Goal: Task Accomplishment & Management: Use online tool/utility

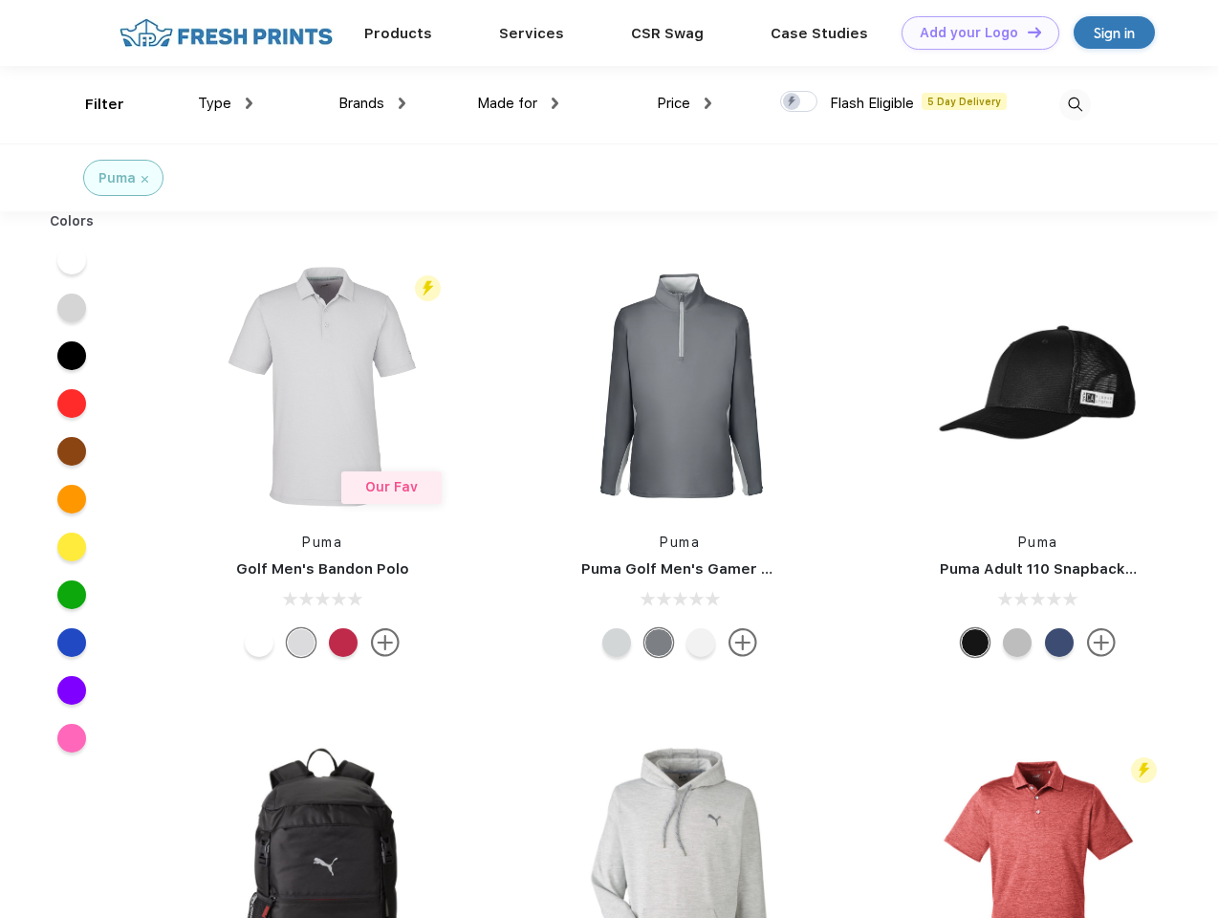
scroll to position [1, 0]
click at [973, 33] on link "Add your Logo Design Tool" at bounding box center [980, 32] width 158 height 33
click at [0, 0] on div "Design Tool" at bounding box center [0, 0] width 0 height 0
click at [1026, 32] on link "Add your Logo Design Tool" at bounding box center [980, 32] width 158 height 33
click at [92, 104] on div "Filter" at bounding box center [104, 105] width 39 height 22
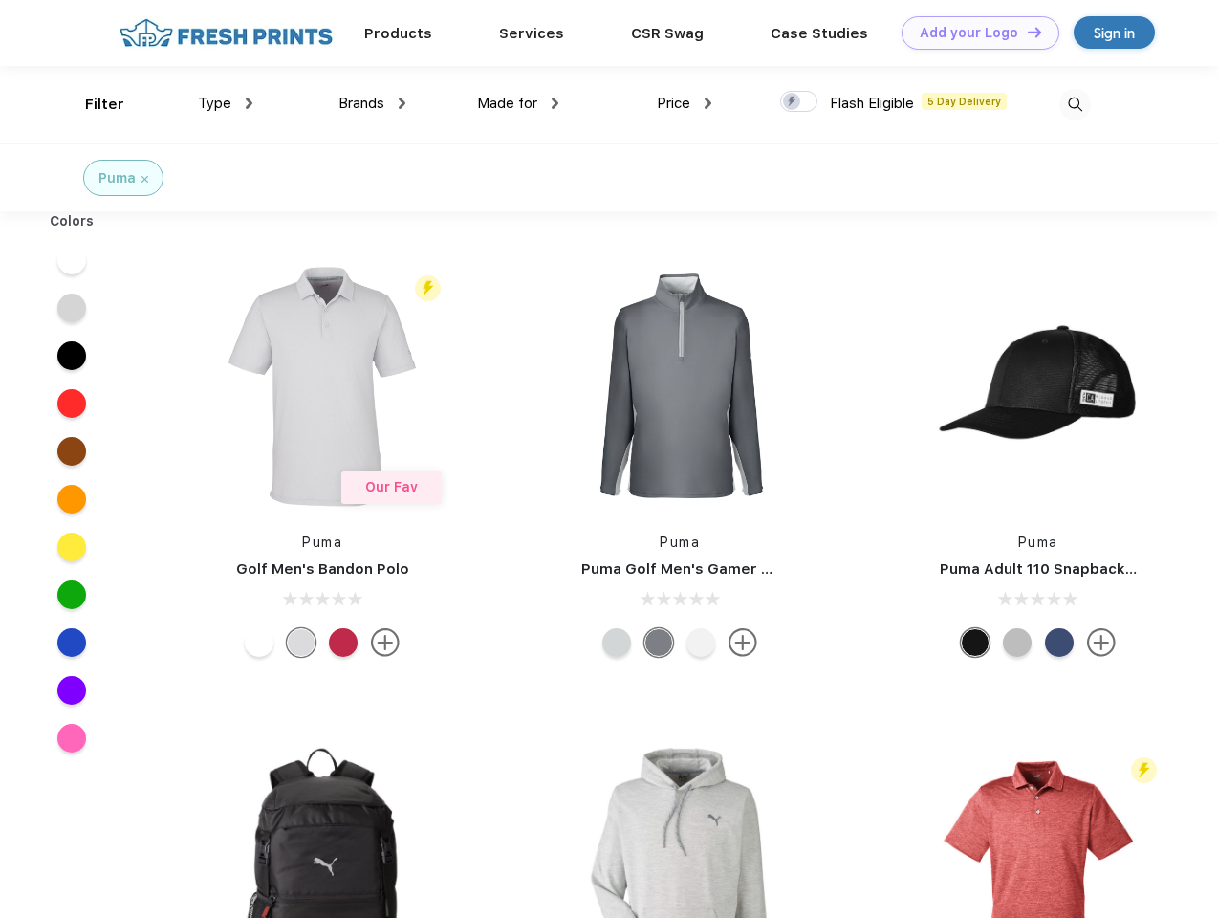
click at [226, 103] on span "Type" at bounding box center [214, 103] width 33 height 17
click at [372, 103] on span "Brands" at bounding box center [361, 103] width 46 height 17
click at [518, 103] on span "Made for" at bounding box center [507, 103] width 60 height 17
click at [684, 103] on span "Price" at bounding box center [673, 103] width 33 height 17
click at [799, 102] on div at bounding box center [798, 101] width 37 height 21
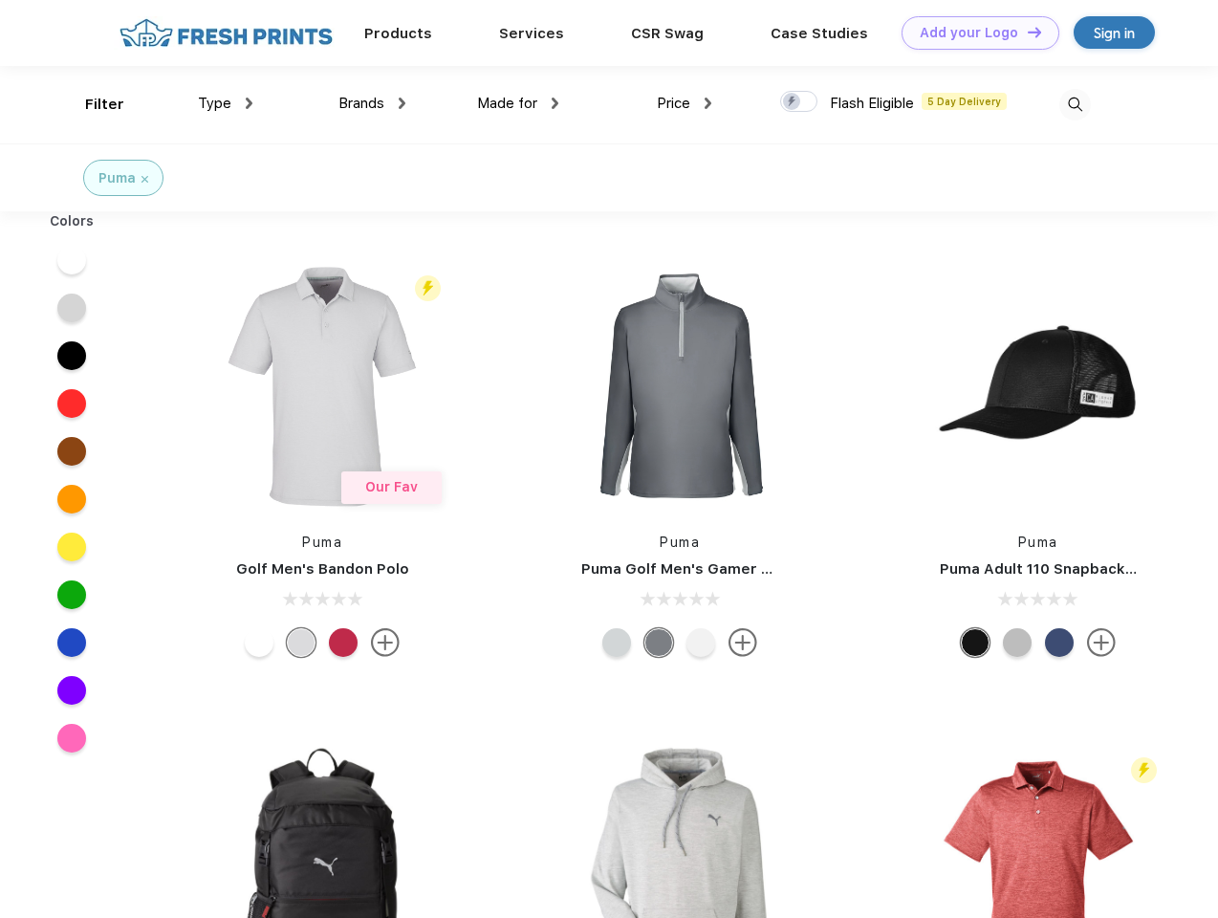
click at [792, 102] on input "checkbox" at bounding box center [786, 96] width 12 height 12
click at [1074, 104] on img at bounding box center [1075, 105] width 32 height 32
